Goal: Transaction & Acquisition: Book appointment/travel/reservation

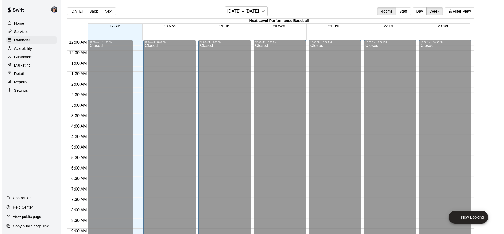
scroll to position [278, 0]
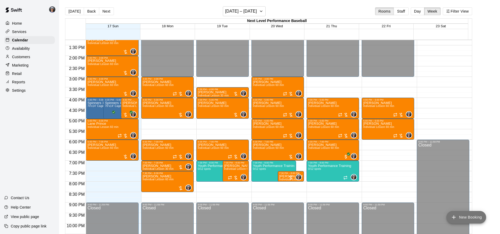
click at [472, 213] on button "New Booking" at bounding box center [466, 217] width 40 height 13
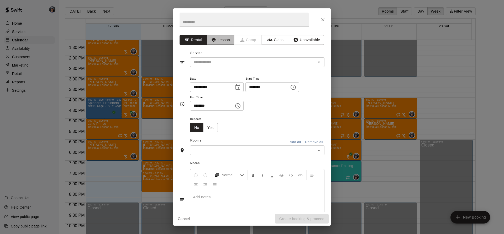
click at [225, 43] on button "Lesson" at bounding box center [221, 40] width 28 height 10
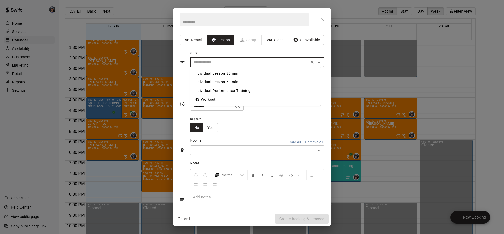
click at [220, 60] on input "text" at bounding box center [250, 62] width 116 height 7
click at [229, 81] on li "Individual Lesson 60 min" at bounding box center [255, 82] width 130 height 9
type input "**********"
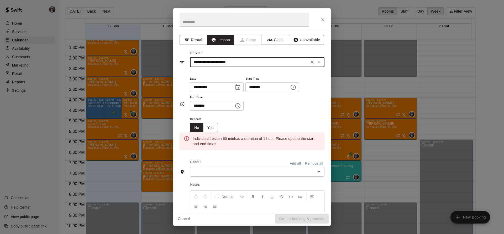
click at [241, 87] on icon "Choose date, selected date is Aug 21, 2025" at bounding box center [238, 87] width 6 height 6
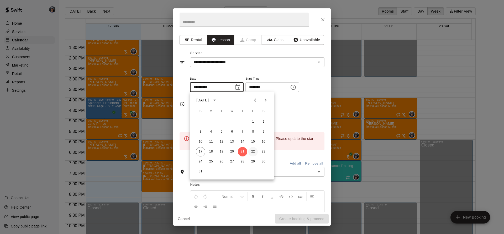
drag, startPoint x: 252, startPoint y: 151, endPoint x: 285, endPoint y: 123, distance: 43.7
click at [253, 151] on button "22" at bounding box center [252, 151] width 9 height 9
type input "**********"
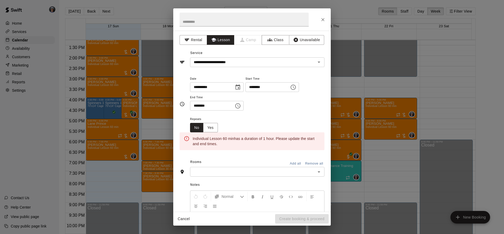
drag, startPoint x: 252, startPoint y: 109, endPoint x: 247, endPoint y: 108, distance: 4.8
click at [251, 109] on div "**********" at bounding box center [257, 93] width 134 height 35
click at [240, 108] on icon "Choose time, selected time is 7:30 PM" at bounding box center [237, 105] width 5 height 5
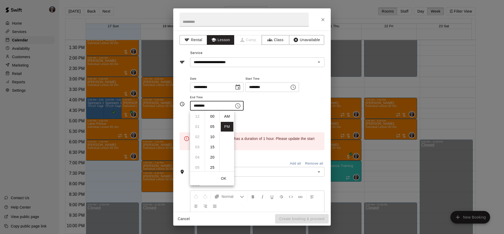
scroll to position [9, 0]
click at [197, 127] on li "08" at bounding box center [197, 127] width 13 height 10
click at [213, 114] on li "00" at bounding box center [212, 117] width 13 height 10
type input "********"
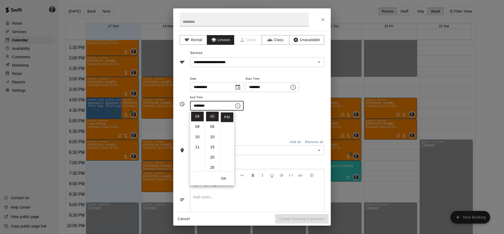
click at [256, 114] on div "**********" at bounding box center [257, 96] width 134 height 41
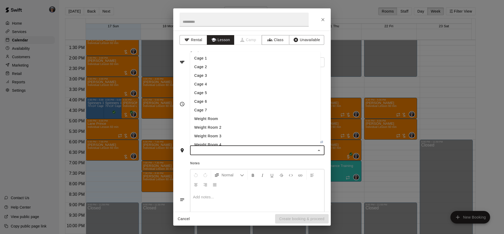
click at [251, 153] on input "text" at bounding box center [253, 150] width 123 height 7
click at [214, 76] on li "Cage 3" at bounding box center [255, 75] width 130 height 9
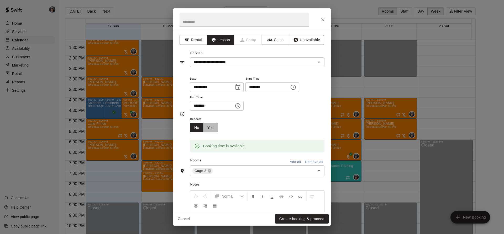
drag, startPoint x: 216, startPoint y: 125, endPoint x: 225, endPoint y: 125, distance: 8.4
click at [216, 125] on button "Yes" at bounding box center [210, 128] width 15 height 10
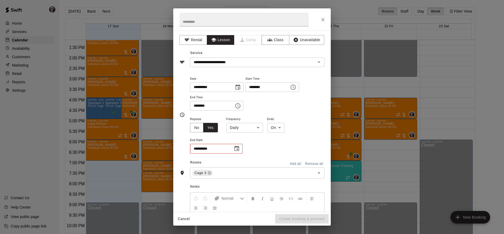
click at [256, 130] on body "Home Services Calendar Availability Customers Marketing Retail Reports Settings…" at bounding box center [252, 121] width 504 height 243
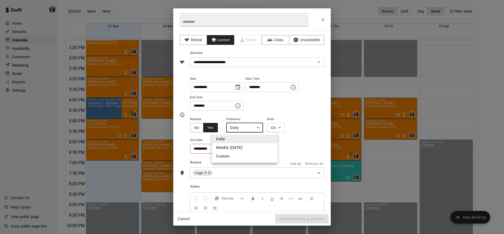
click at [241, 146] on li "Weekly [DATE]" at bounding box center [245, 147] width 66 height 9
type input "******"
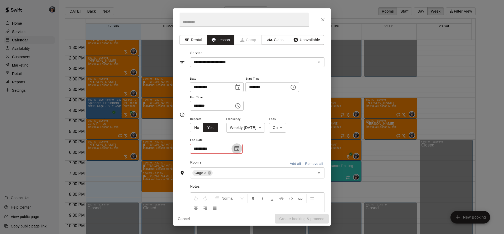
click at [241, 146] on button "Choose date" at bounding box center [236, 148] width 10 height 10
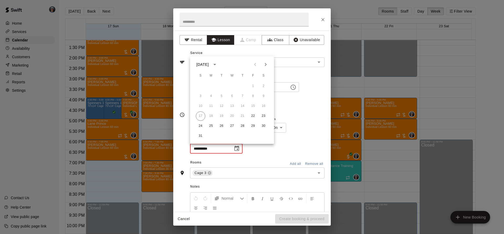
click at [267, 62] on icon "Next month" at bounding box center [265, 64] width 6 height 6
click at [250, 114] on button "24" at bounding box center [252, 115] width 9 height 9
type input "**********"
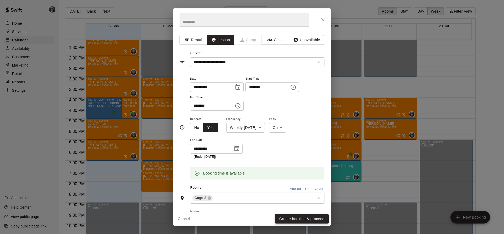
click at [283, 216] on button "Create booking & proceed" at bounding box center [302, 219] width 54 height 10
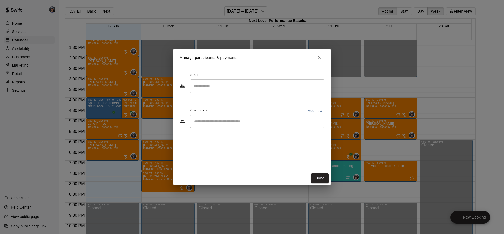
click at [229, 123] on input "Start typing to search customers..." at bounding box center [257, 121] width 130 height 5
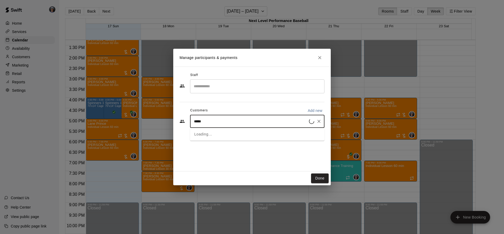
type input "******"
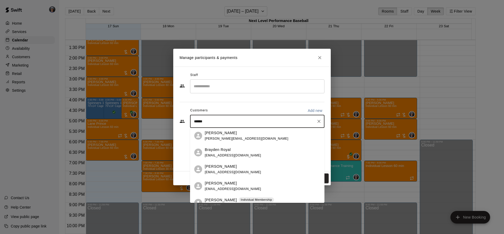
scroll to position [26, 0]
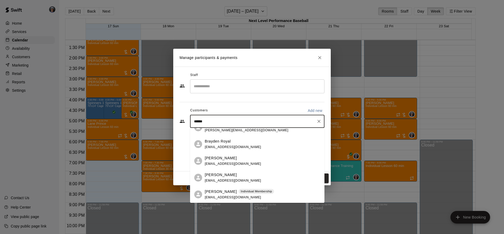
click at [230, 199] on div "[PERSON_NAME] Individual Membership [EMAIL_ADDRESS][DOMAIN_NAME]" at bounding box center [239, 194] width 69 height 11
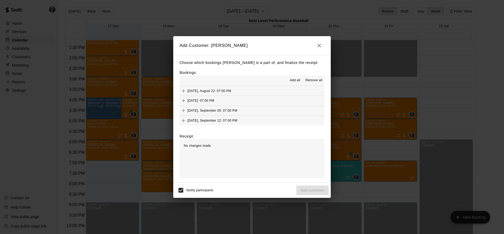
click at [293, 82] on span "Add all" at bounding box center [295, 80] width 10 height 5
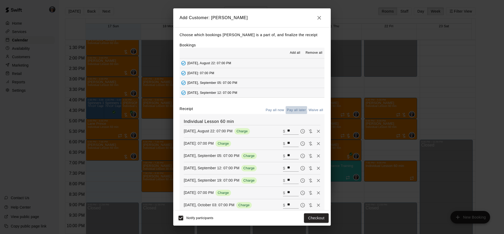
click at [296, 112] on button "Pay all later" at bounding box center [296, 110] width 22 height 8
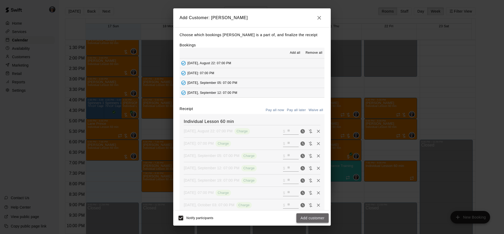
click at [309, 222] on button "Add customer" at bounding box center [312, 219] width 32 height 10
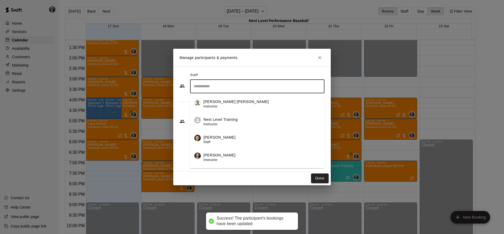
click at [237, 87] on input "Search staff" at bounding box center [257, 86] width 130 height 9
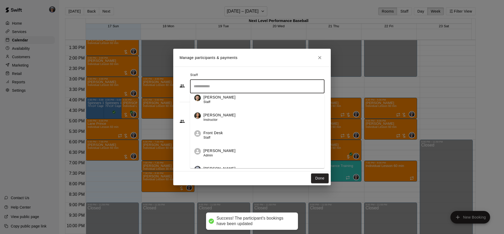
scroll to position [68, 0]
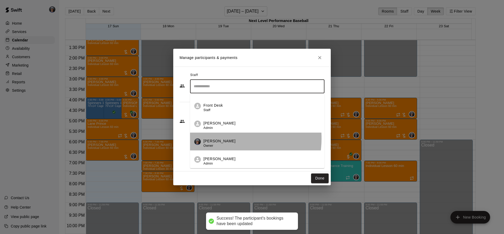
click at [220, 139] on p "[PERSON_NAME]" at bounding box center [219, 142] width 32 height 6
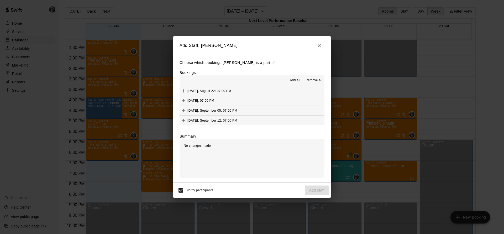
click at [297, 78] on button "Add all" at bounding box center [294, 80] width 17 height 8
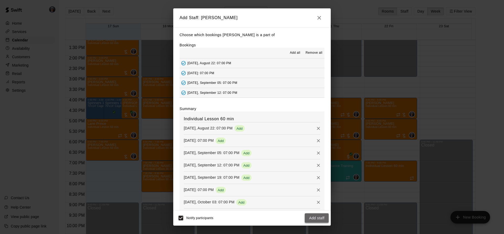
click at [309, 218] on button "Add staff" at bounding box center [317, 219] width 24 height 10
